Goal: Information Seeking & Learning: Learn about a topic

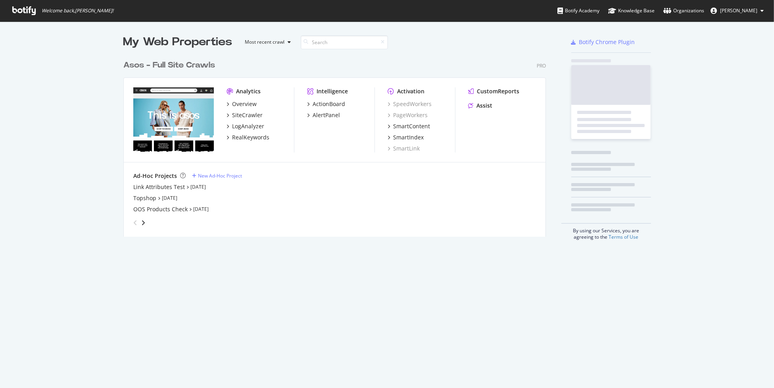
scroll to position [180, 422]
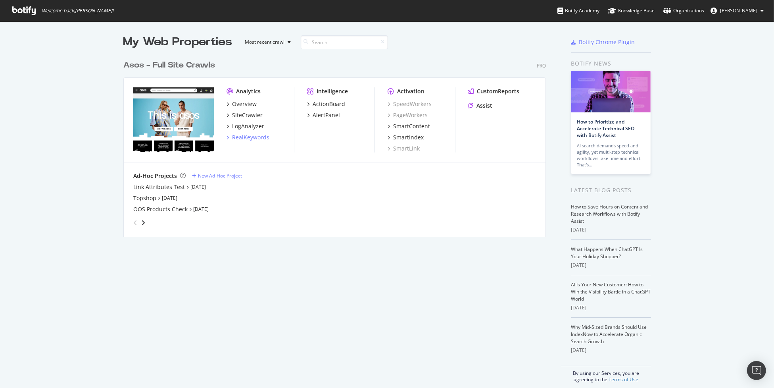
click at [250, 136] on div "RealKeywords" at bounding box center [250, 137] width 37 height 8
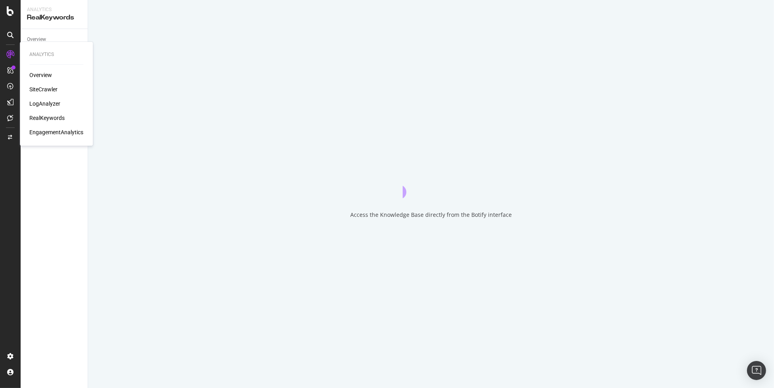
click at [49, 103] on div "LogAnalyzer" at bounding box center [44, 104] width 31 height 8
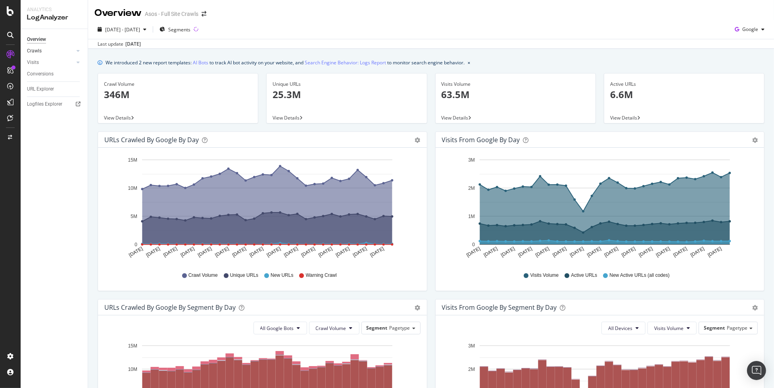
click at [56, 52] on link "Crawls" at bounding box center [50, 51] width 47 height 8
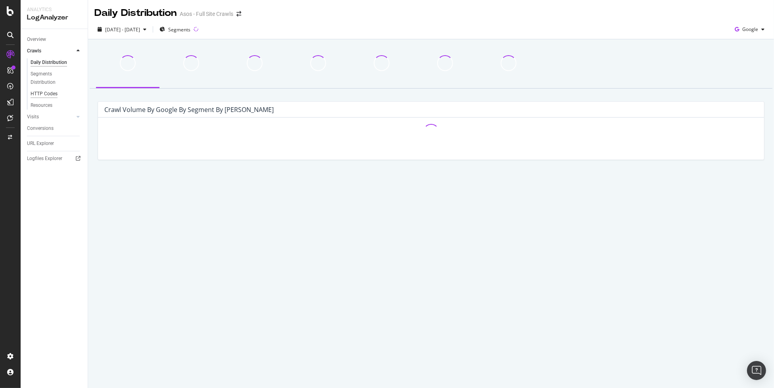
click at [51, 92] on div "HTTP Codes" at bounding box center [44, 94] width 27 height 8
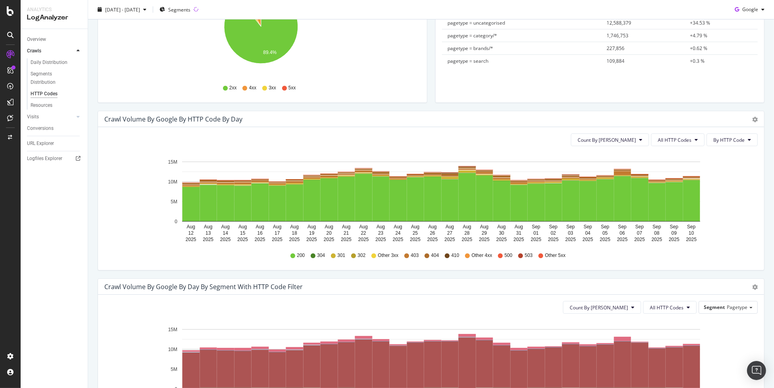
scroll to position [163, 0]
click at [667, 142] on span "All HTTP Codes" at bounding box center [675, 140] width 34 height 7
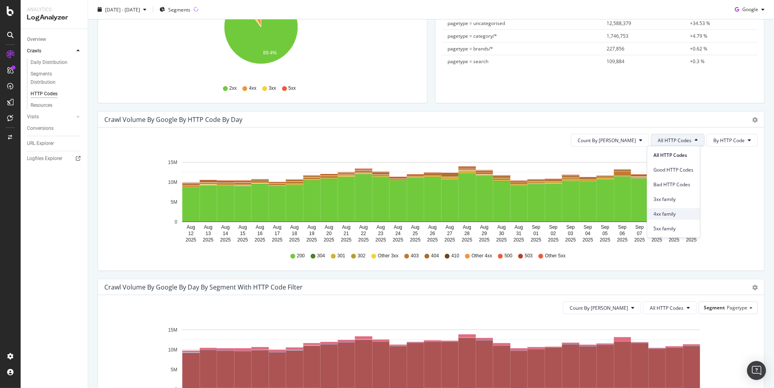
click at [675, 211] on span "4xx family" at bounding box center [673, 213] width 40 height 7
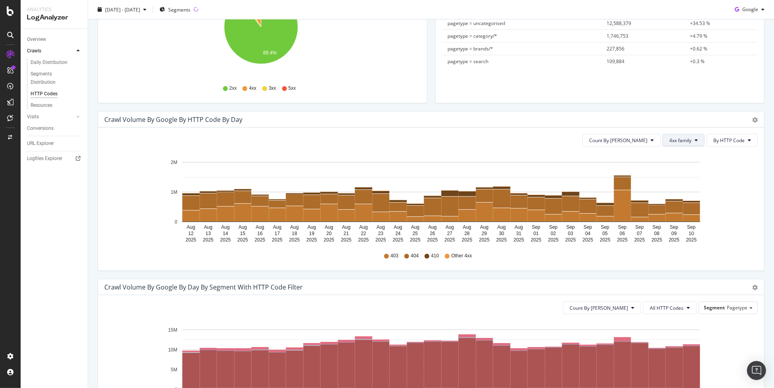
click at [689, 140] on button "4xx family" at bounding box center [683, 140] width 42 height 13
click at [676, 223] on div "5xx family" at bounding box center [684, 229] width 53 height 12
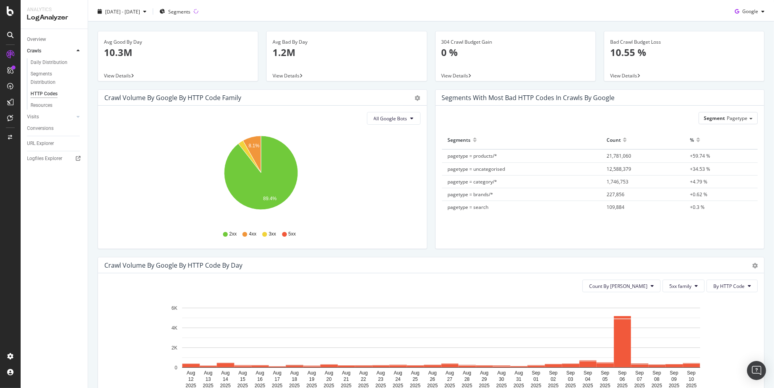
scroll to position [9, 0]
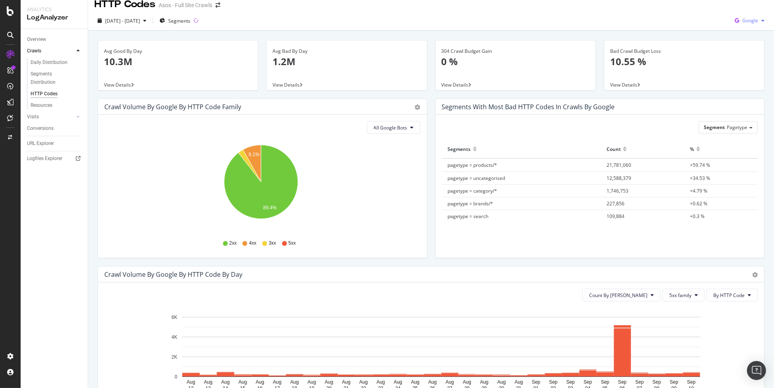
click at [748, 15] on div "Google" at bounding box center [749, 21] width 36 height 12
click at [749, 67] on span "OpenAI" at bounding box center [749, 65] width 29 height 7
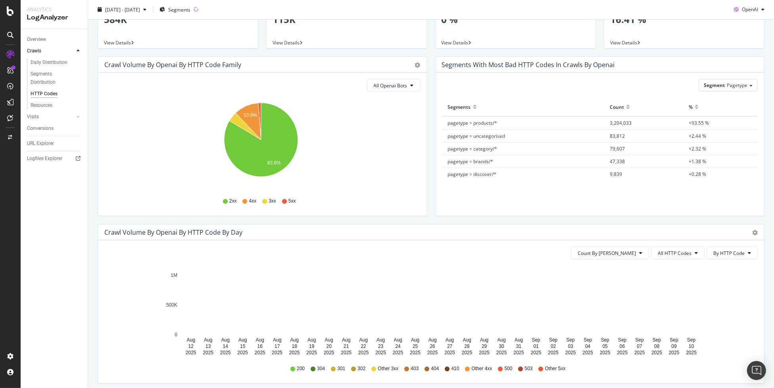
scroll to position [48, 0]
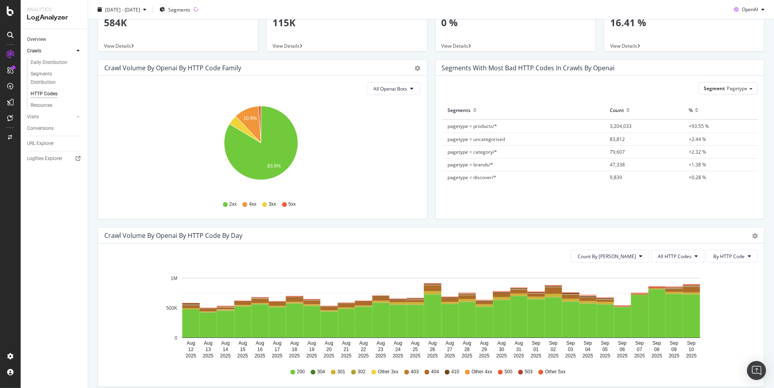
click at [50, 39] on link "Overview" at bounding box center [54, 39] width 55 height 8
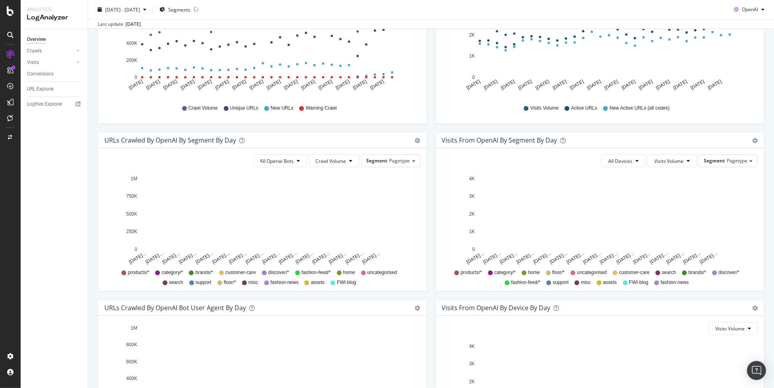
scroll to position [160, 0]
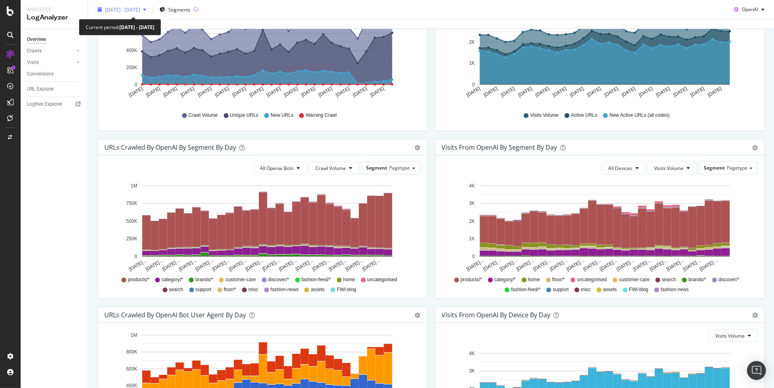
click at [140, 10] on span "[DATE] - [DATE]" at bounding box center [122, 9] width 35 height 7
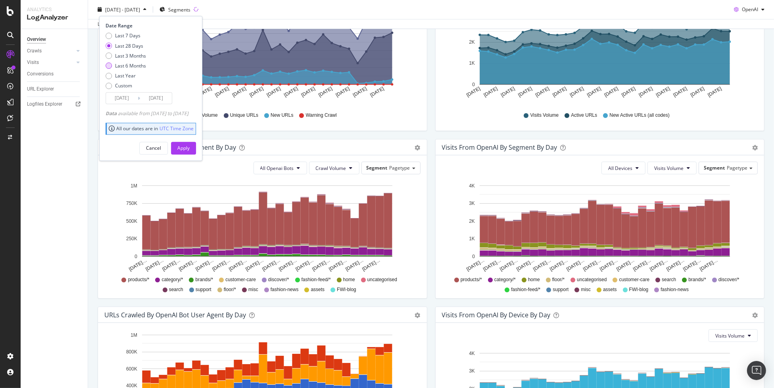
click at [137, 67] on div "Last 6 Months" at bounding box center [130, 65] width 31 height 7
type input "[DATE]"
click at [190, 146] on div "Apply" at bounding box center [183, 147] width 12 height 7
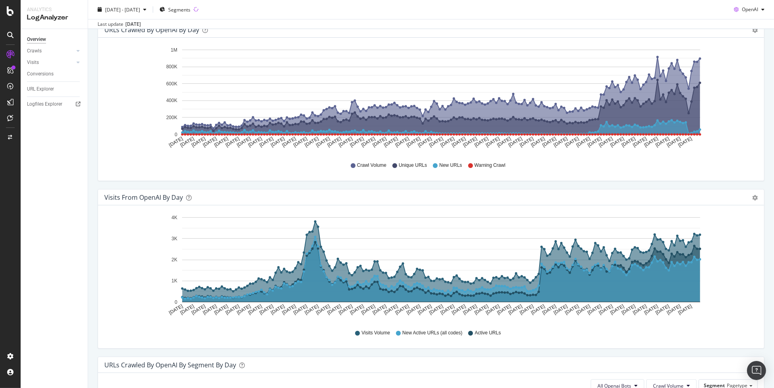
scroll to position [99, 0]
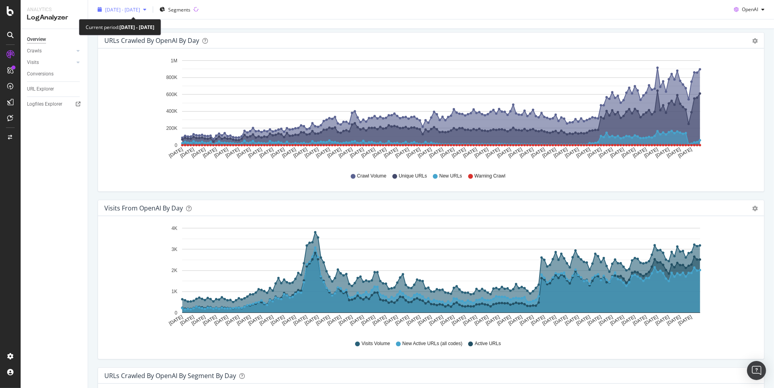
click at [148, 13] on div "[DATE] - [DATE]" at bounding box center [121, 10] width 55 height 12
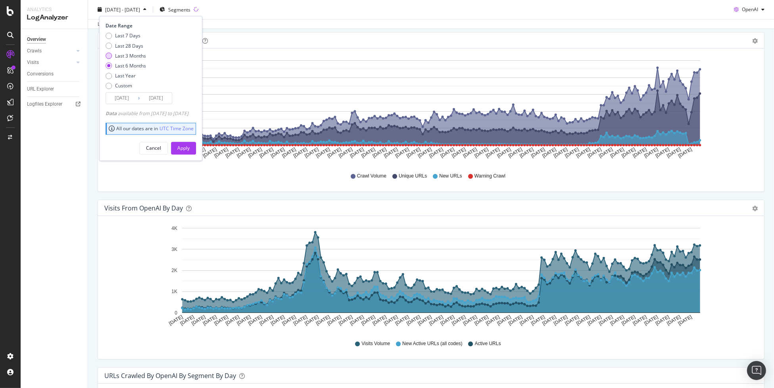
click at [134, 54] on div "Last 3 Months" at bounding box center [130, 55] width 31 height 7
type input "[DATE]"
click at [190, 148] on div "Apply" at bounding box center [183, 147] width 12 height 7
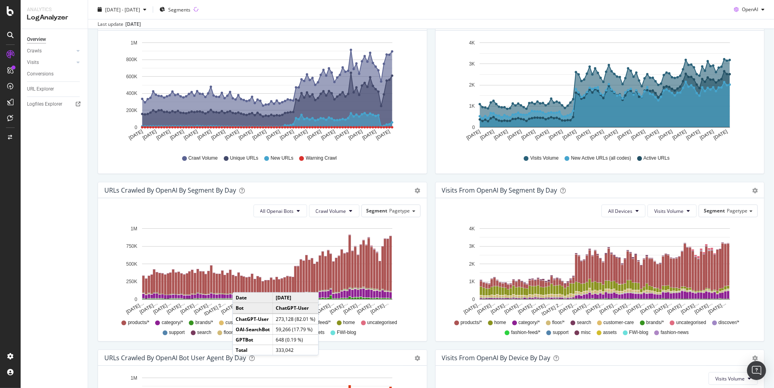
scroll to position [99, 0]
